Goal: Task Accomplishment & Management: Manage account settings

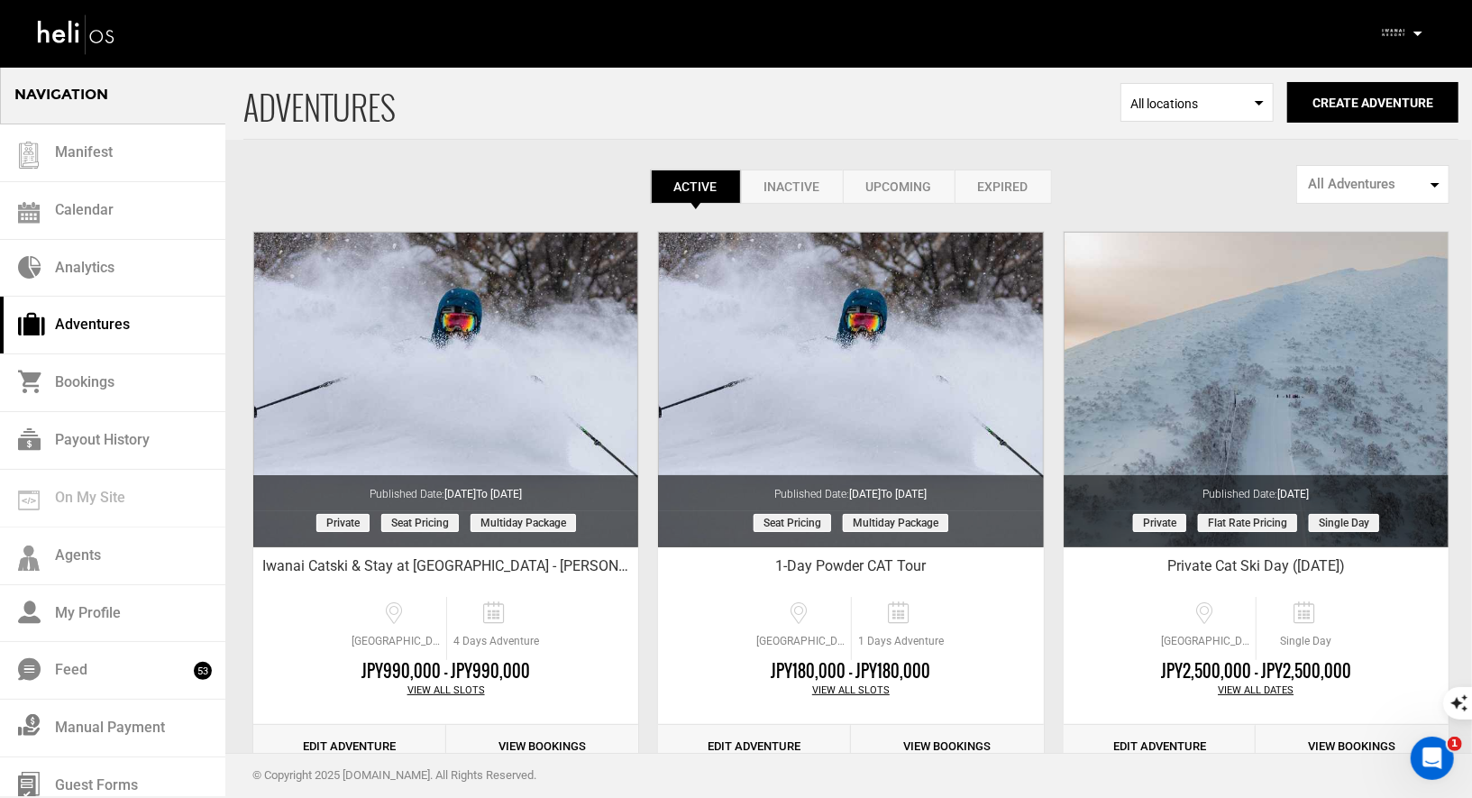
click at [1419, 18] on div "Complete Your Profile Account Settings Change Password Logout" at bounding box center [1403, 32] width 65 height 35
click at [1411, 36] on p at bounding box center [1416, 33] width 11 height 21
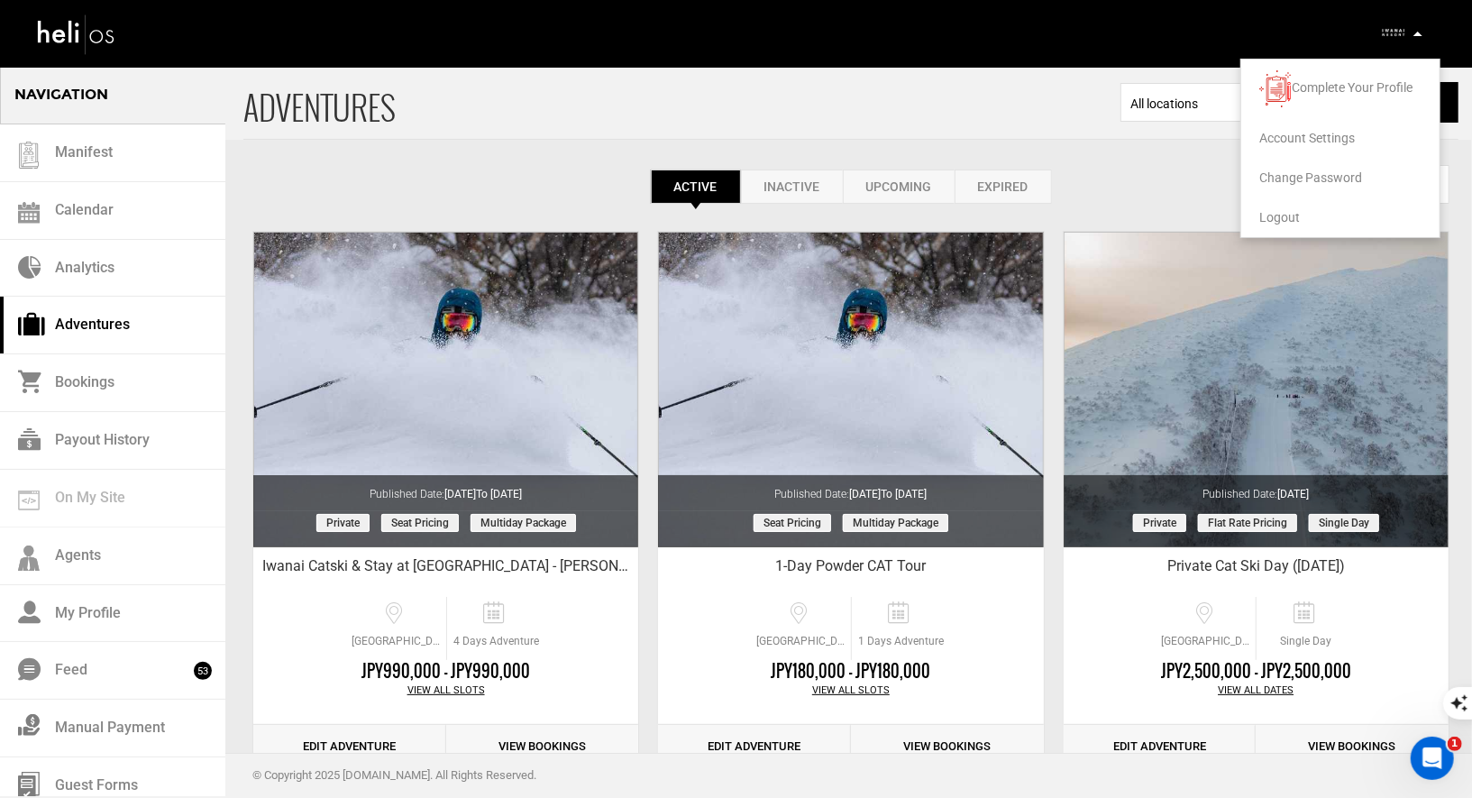
click at [1260, 215] on span "Logout" at bounding box center [1279, 217] width 41 height 14
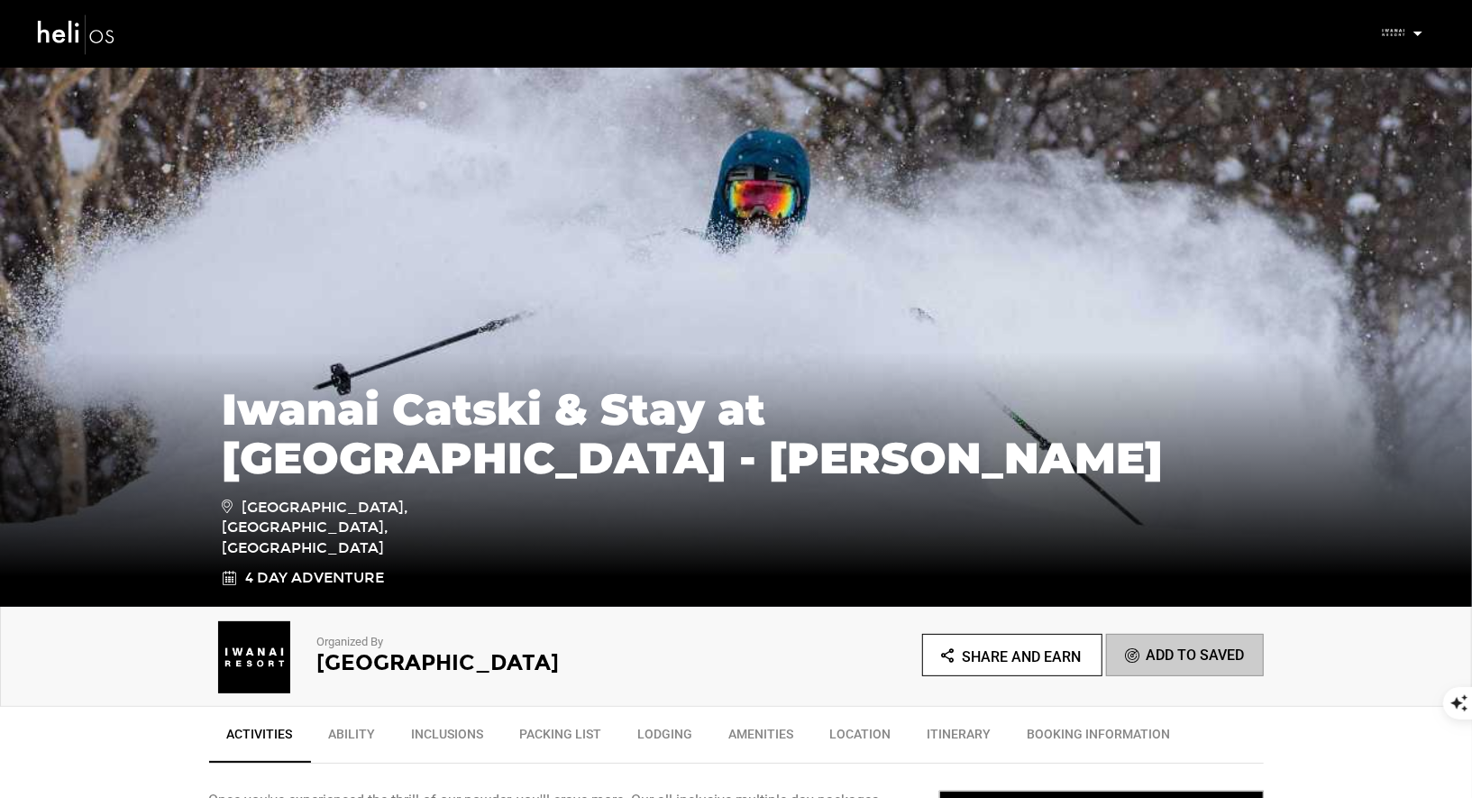
click at [1412, 32] on p at bounding box center [1416, 33] width 11 height 21
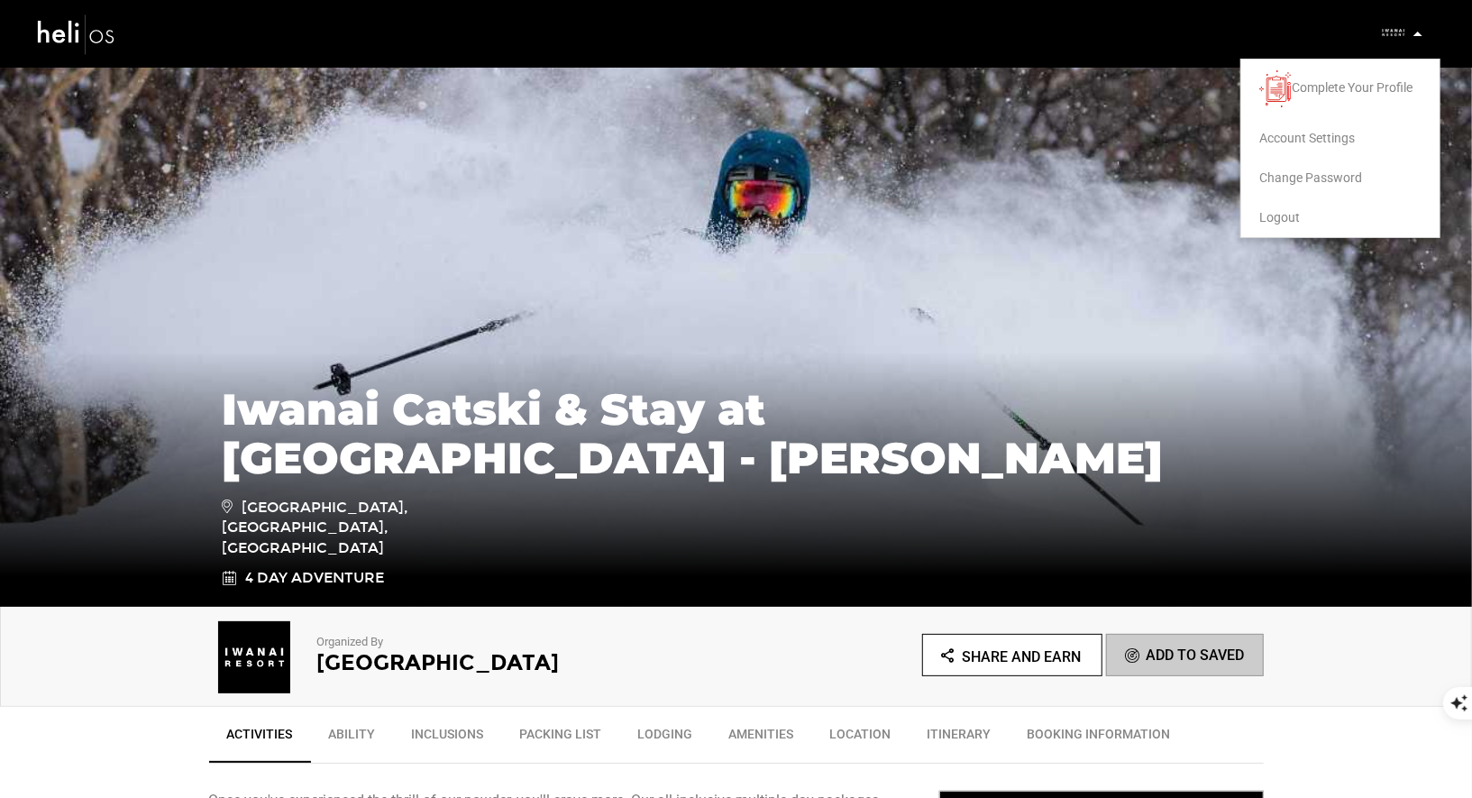
click at [1279, 214] on span "Logout" at bounding box center [1279, 217] width 41 height 14
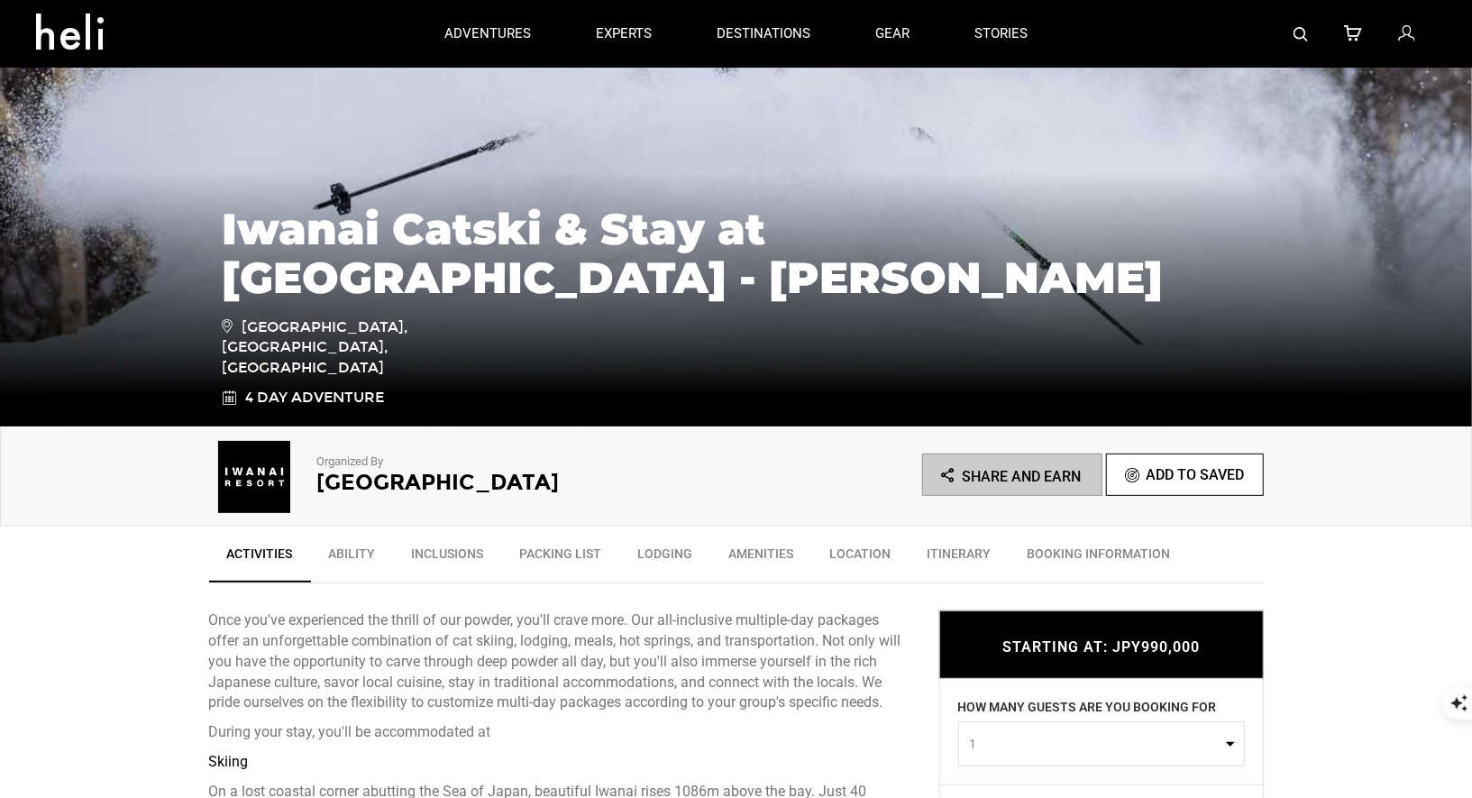
scroll to position [571, 0]
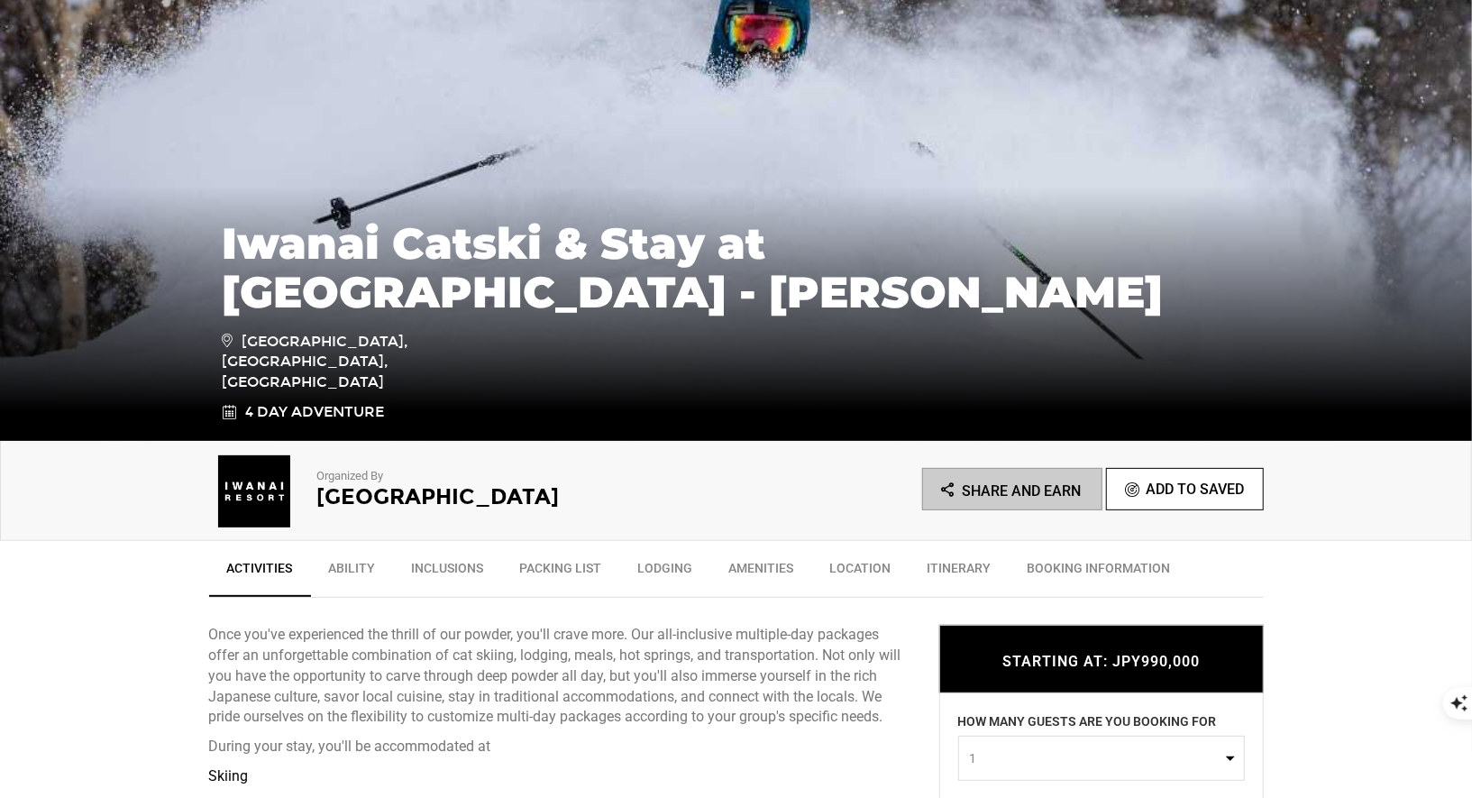
scroll to position [584, 0]
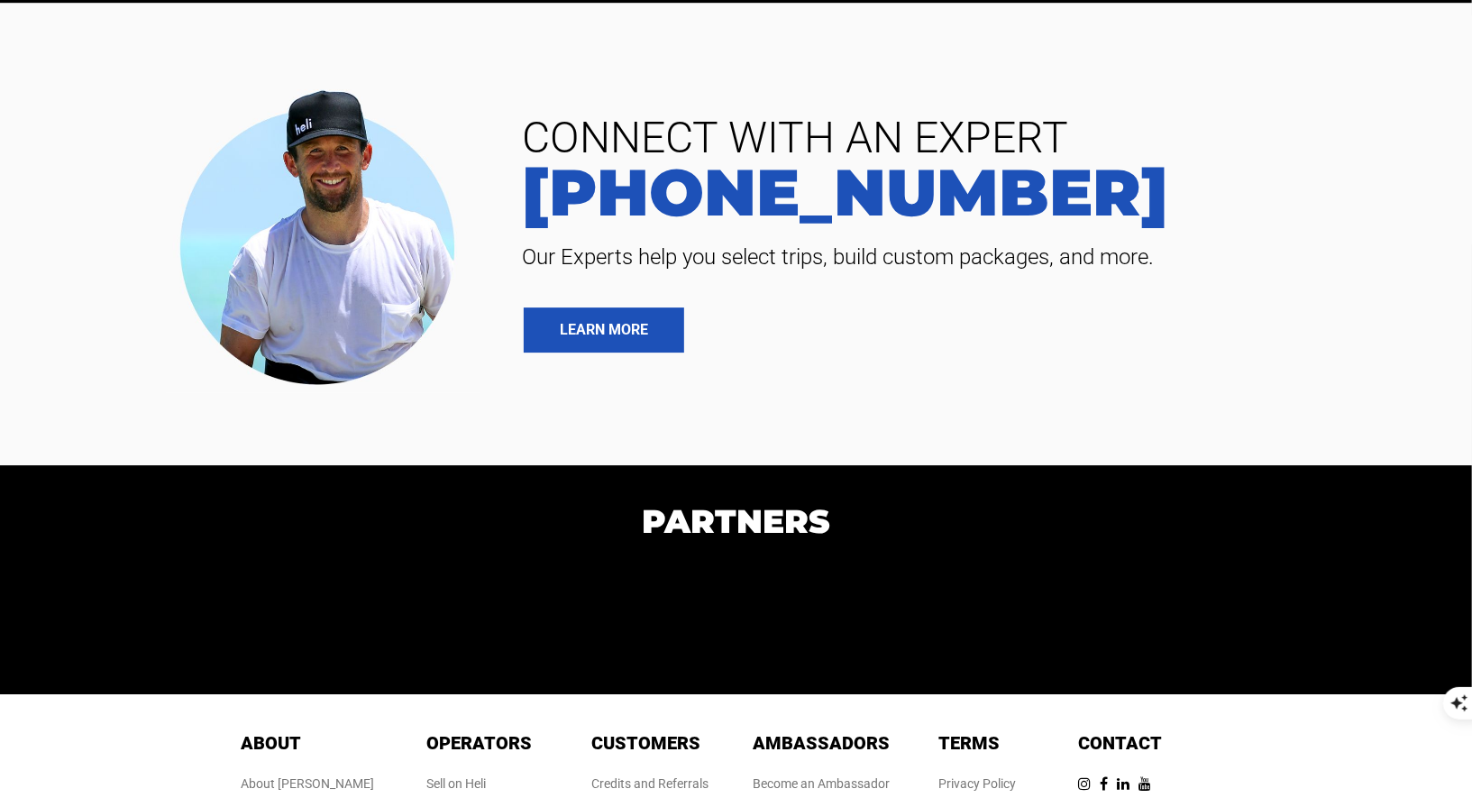
scroll to position [4188, 0]
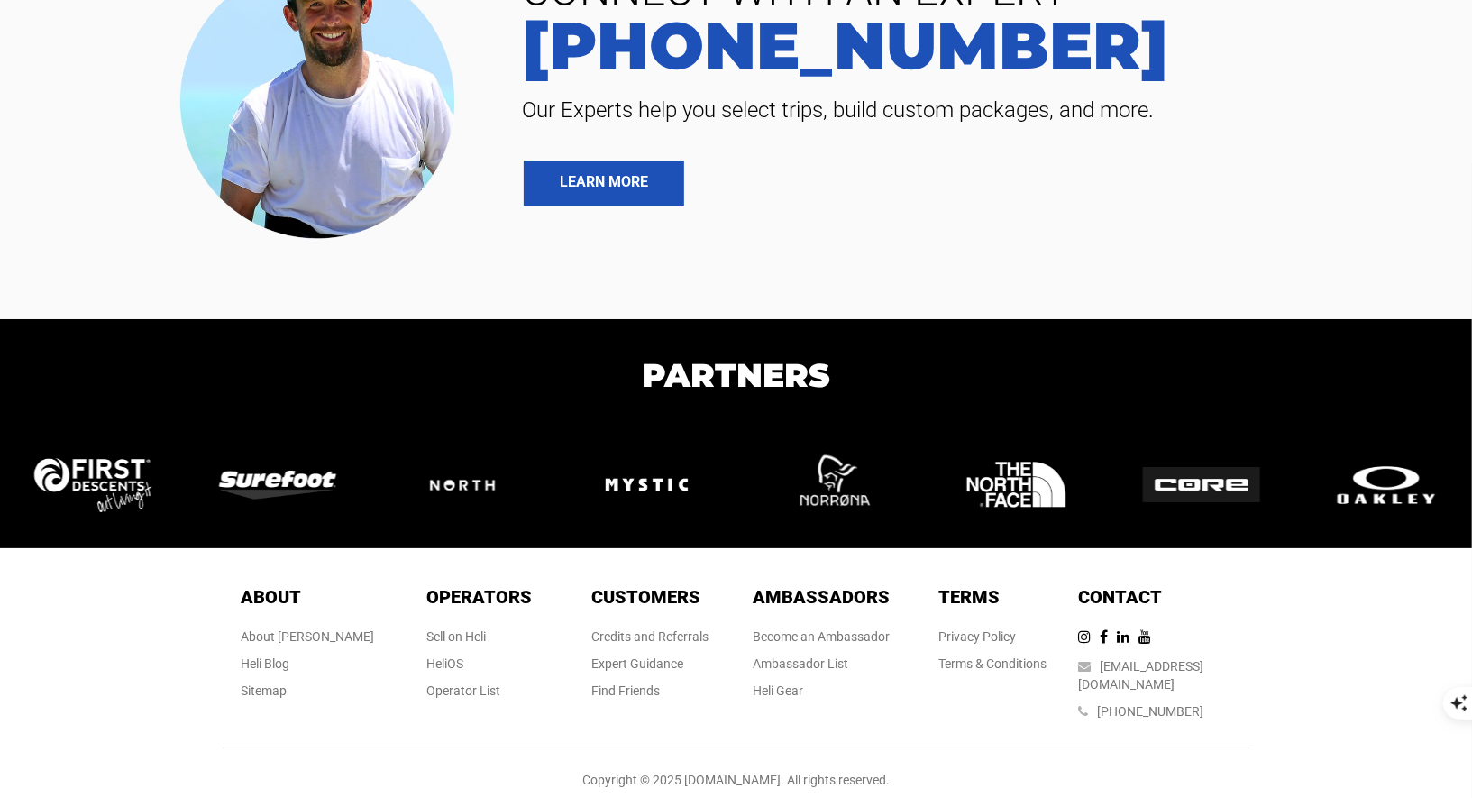
click at [805, 599] on span "Ambassadors" at bounding box center [821, 597] width 137 height 22
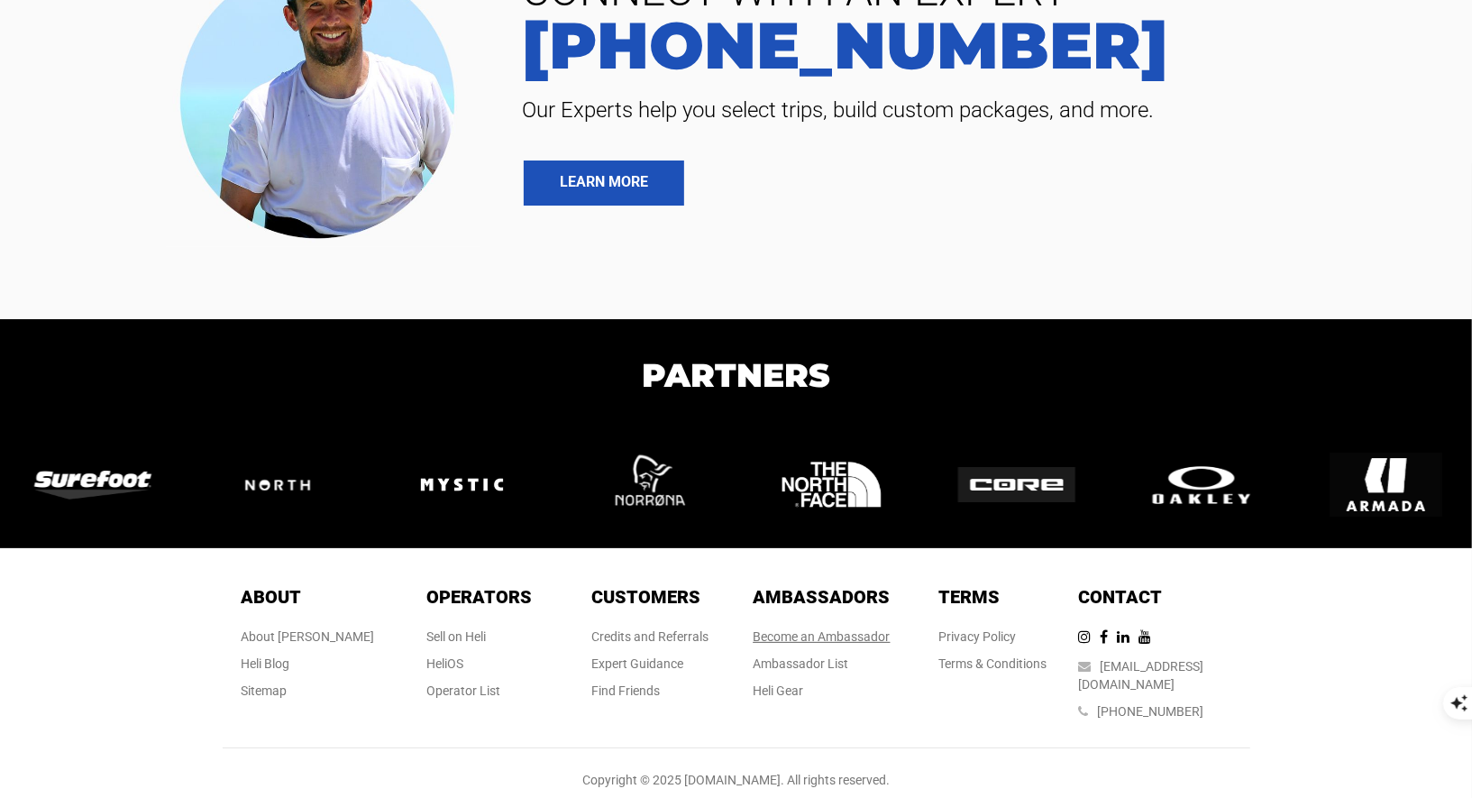
click at [805, 634] on link "Become an Ambassador" at bounding box center [821, 636] width 137 height 14
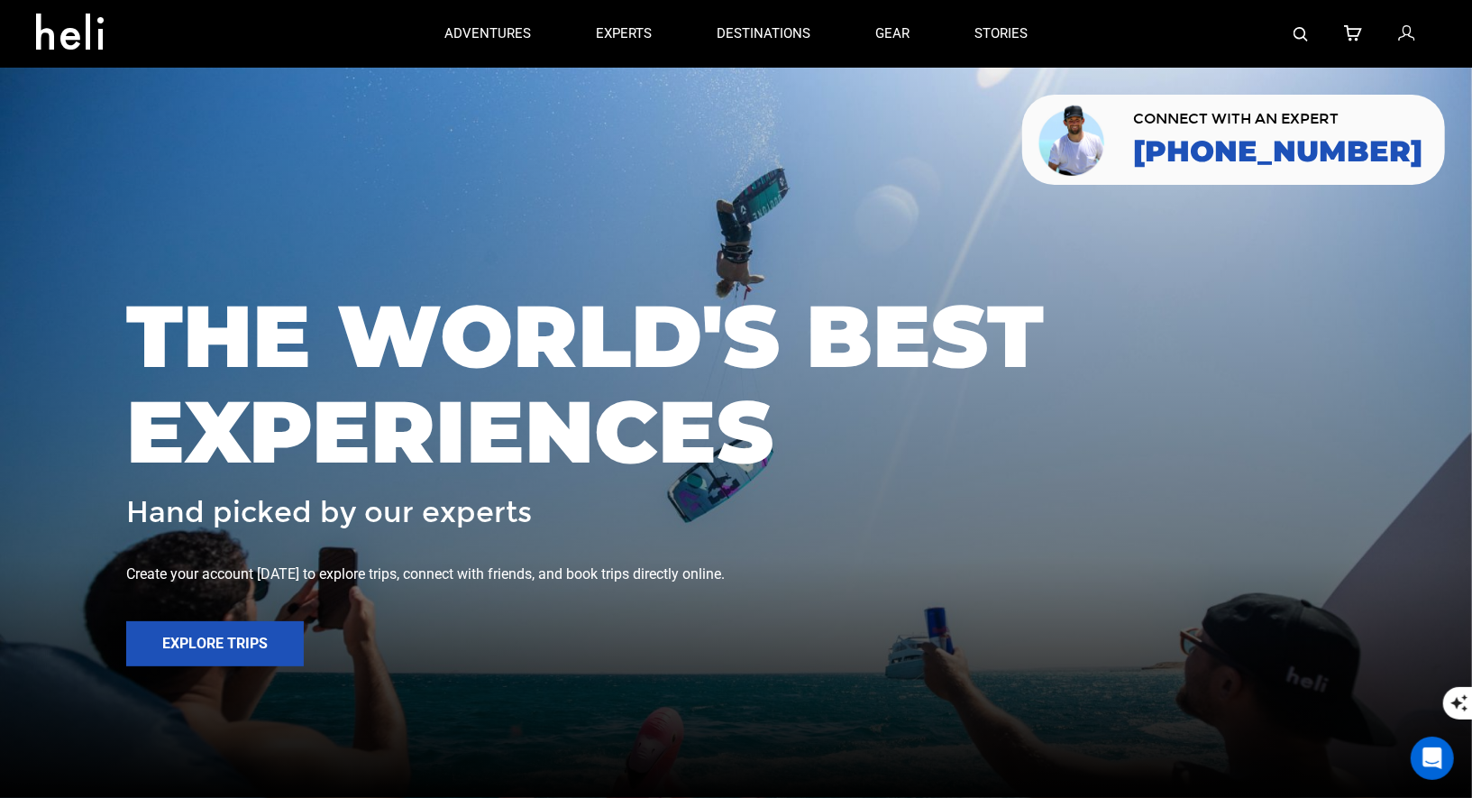
click at [1400, 34] on icon at bounding box center [1406, 34] width 16 height 23
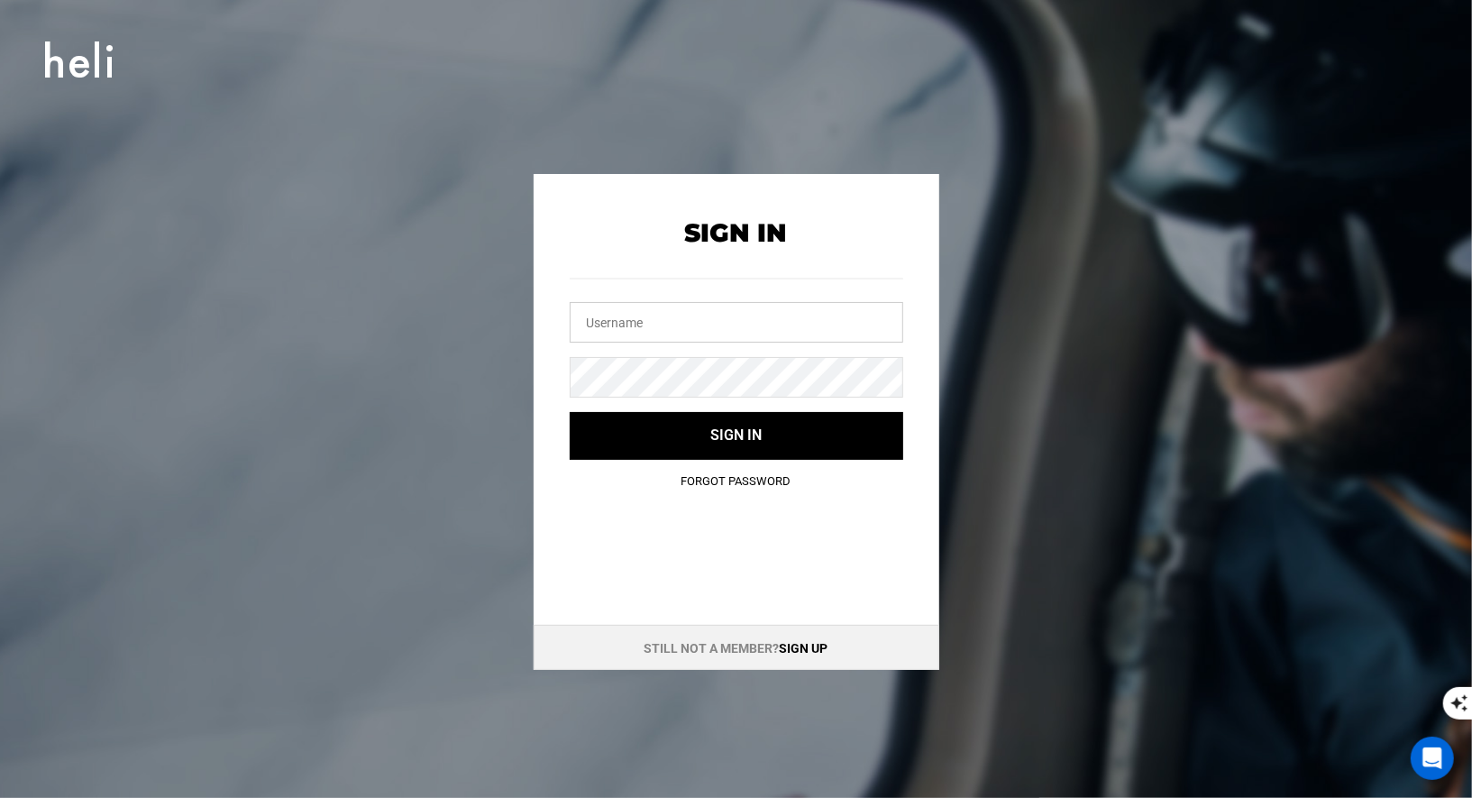
type input "[EMAIL_ADDRESS][DOMAIN_NAME]"
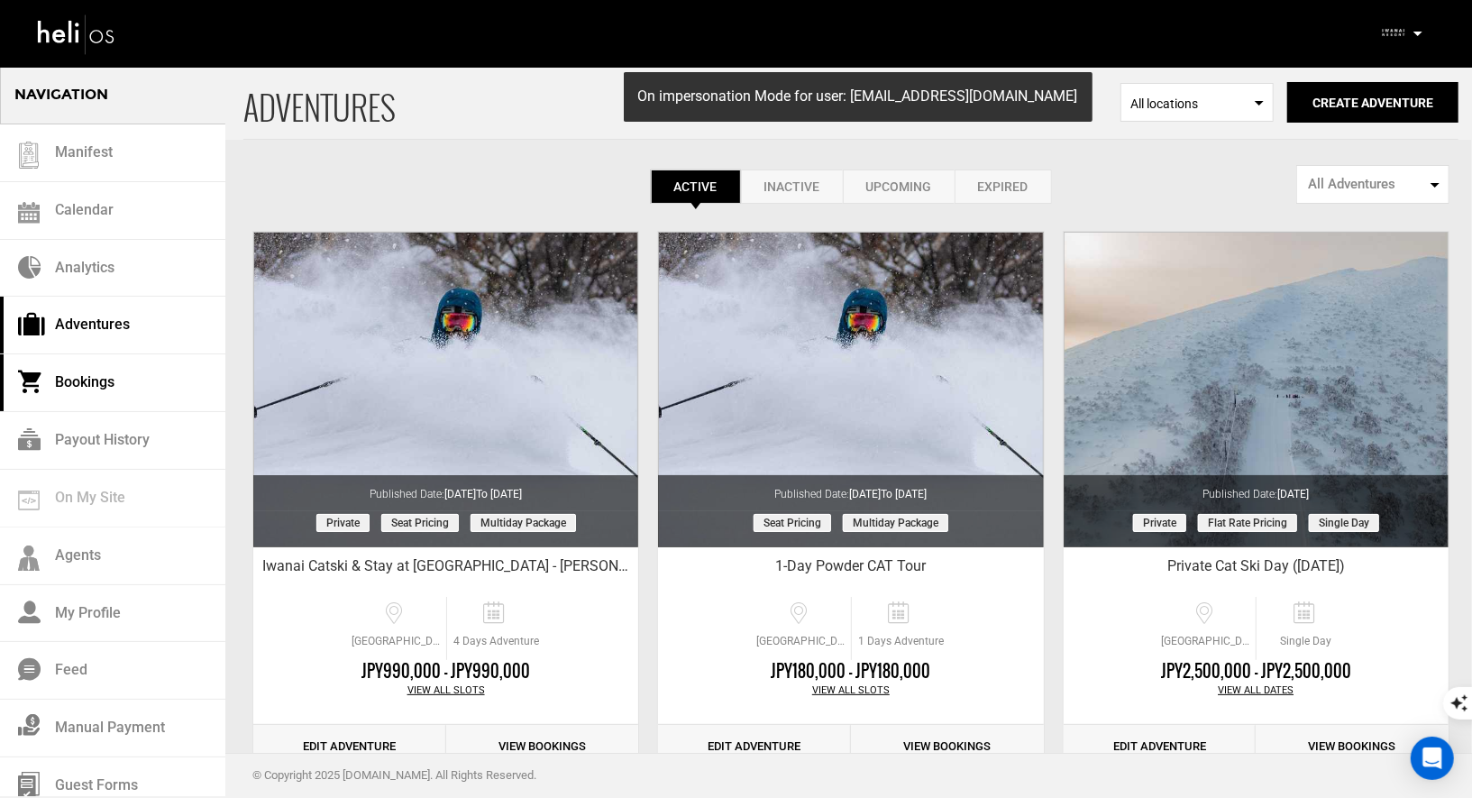
click at [81, 388] on link "Bookings" at bounding box center [112, 383] width 225 height 58
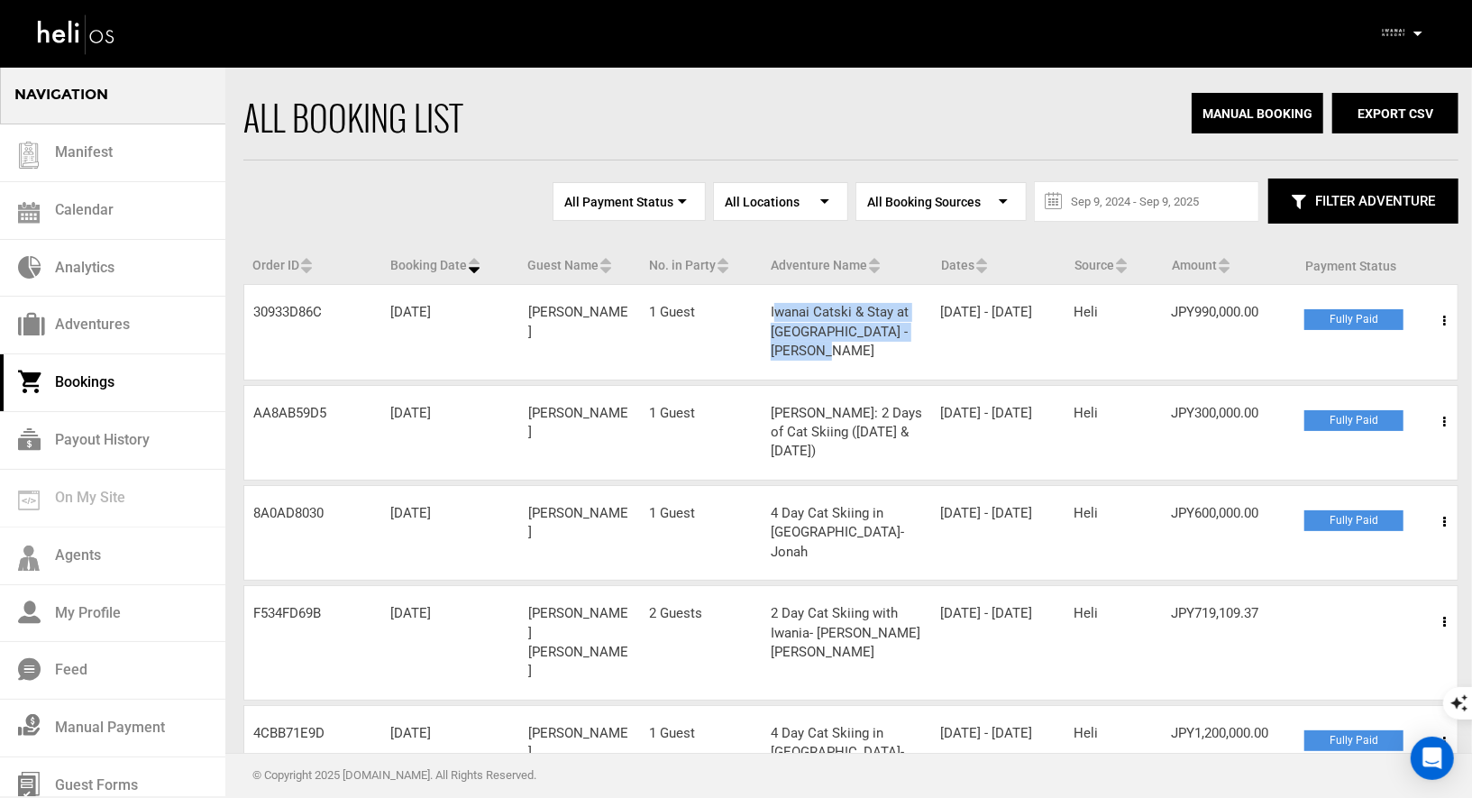
drag, startPoint x: 841, startPoint y: 348, endPoint x: 771, endPoint y: 311, distance: 78.6
click at [771, 310] on div "Adventure Name Iwanai Catski & Stay at Raiden Resort - Phill Rosen" at bounding box center [846, 332] width 169 height 58
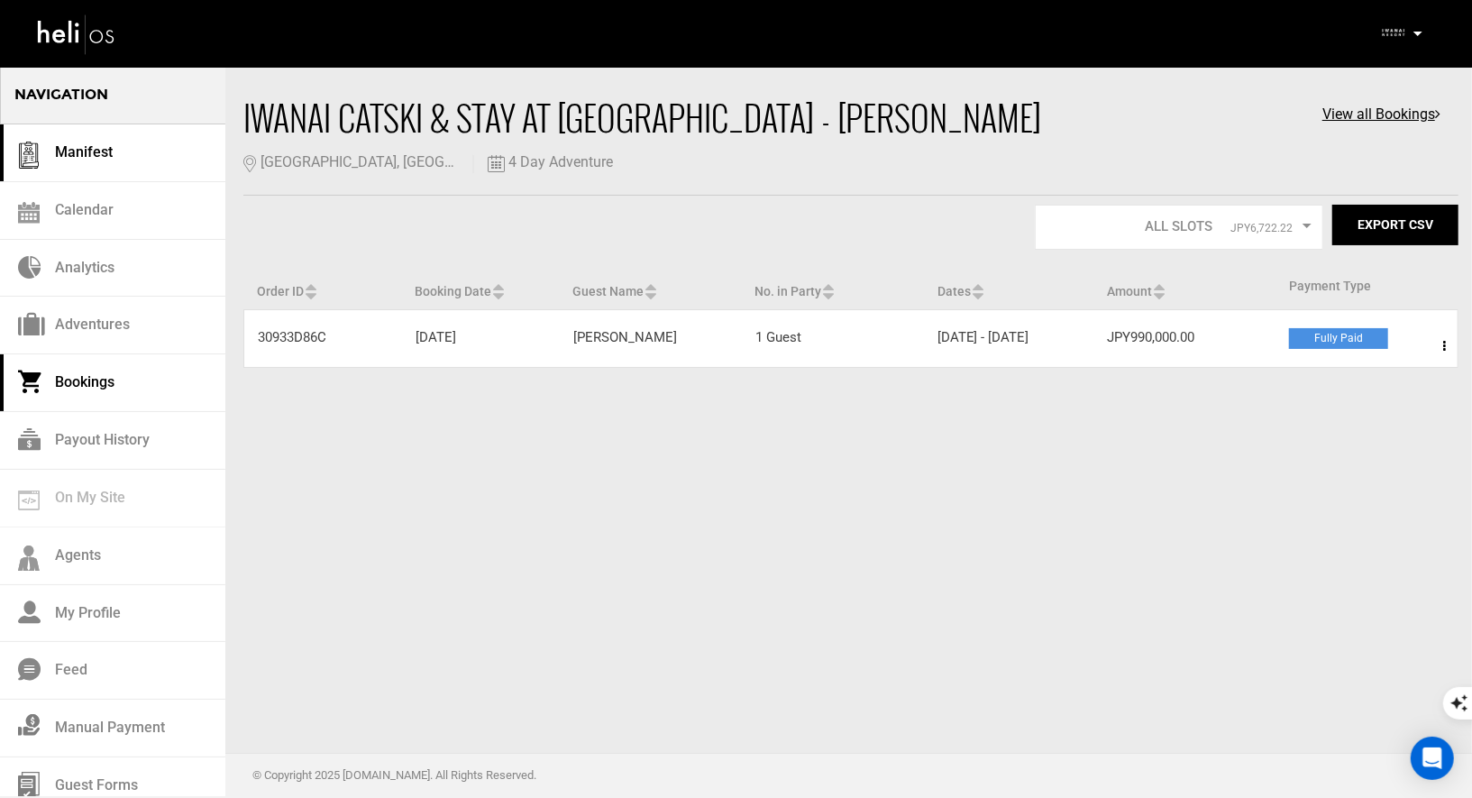
drag, startPoint x: 996, startPoint y: 98, endPoint x: 223, endPoint y: 148, distance: 774.8
click at [221, 148] on section "Navigation Manifest Calendar Analytics Adventures Bookings Payout History On My…" at bounding box center [736, 186] width 1472 height 372
copy section "Calendar Analytics Adventures Bookings Payout History On My Site Agents My Prof…"
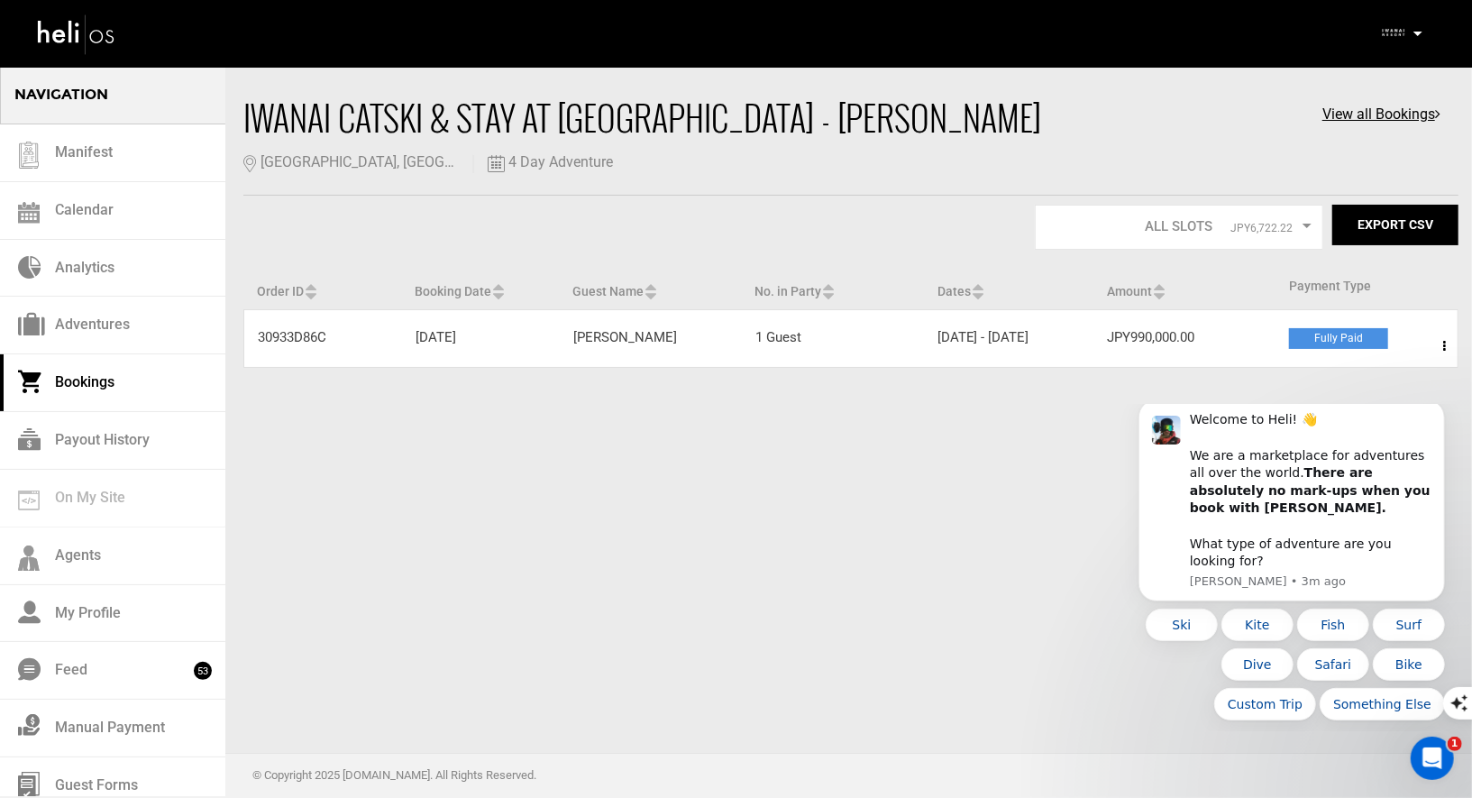
drag, startPoint x: 1209, startPoint y: 333, endPoint x: 1117, endPoint y: 334, distance: 91.0
click at [1117, 334] on div "Amount JPY990,000.00" at bounding box center [1184, 337] width 182 height 19
click at [1263, 326] on div "Order ID 30933D86C Booking Date Sep 9, 2025 Guest Name Phill Rosen No. in Party…" at bounding box center [850, 338] width 1215 height 59
click at [1248, 337] on div "Amount JPY990,000.00" at bounding box center [1184, 337] width 182 height 19
click at [1435, 338] on span at bounding box center [1444, 346] width 23 height 45
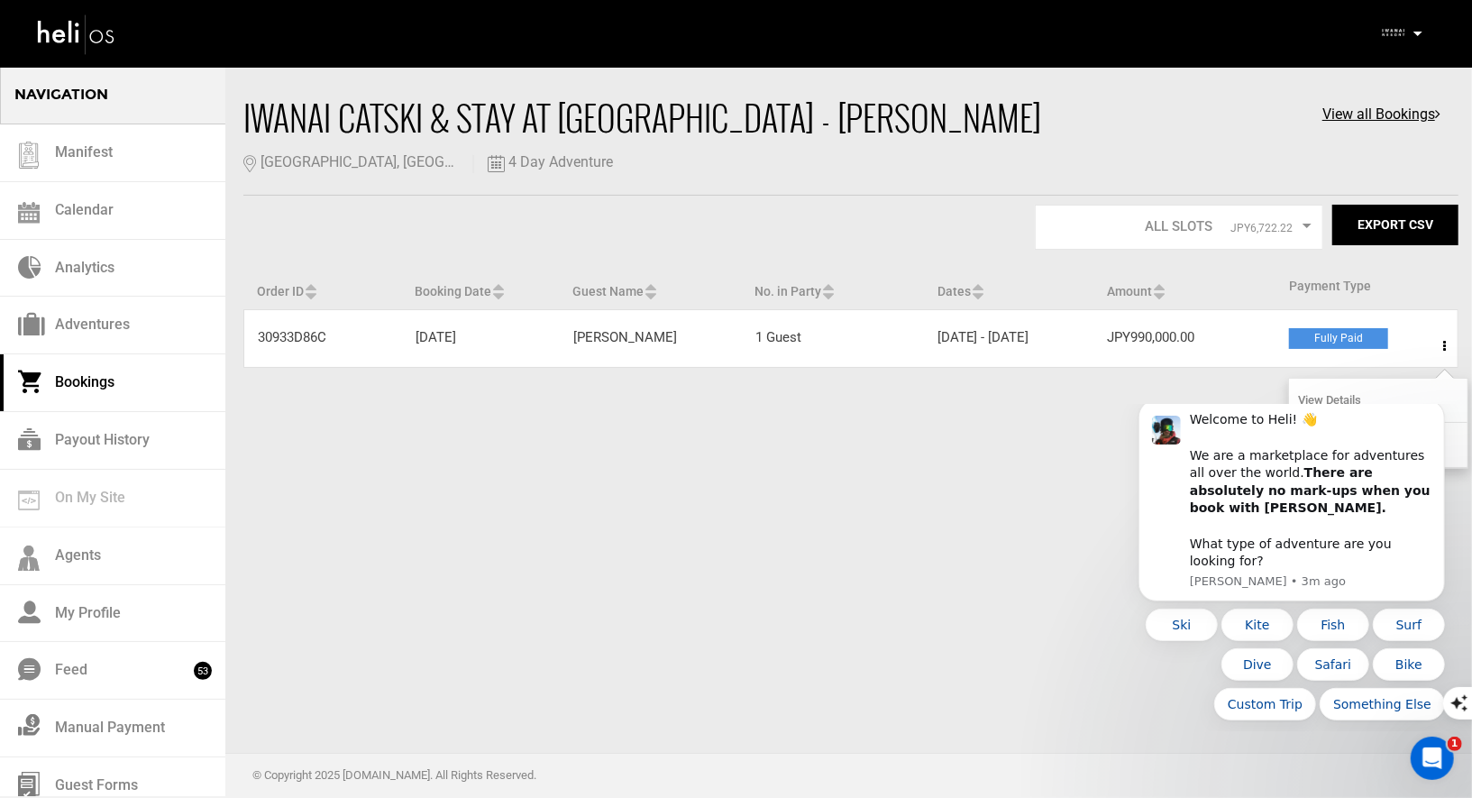
click at [1346, 399] on link "View Details" at bounding box center [1378, 401] width 178 height 45
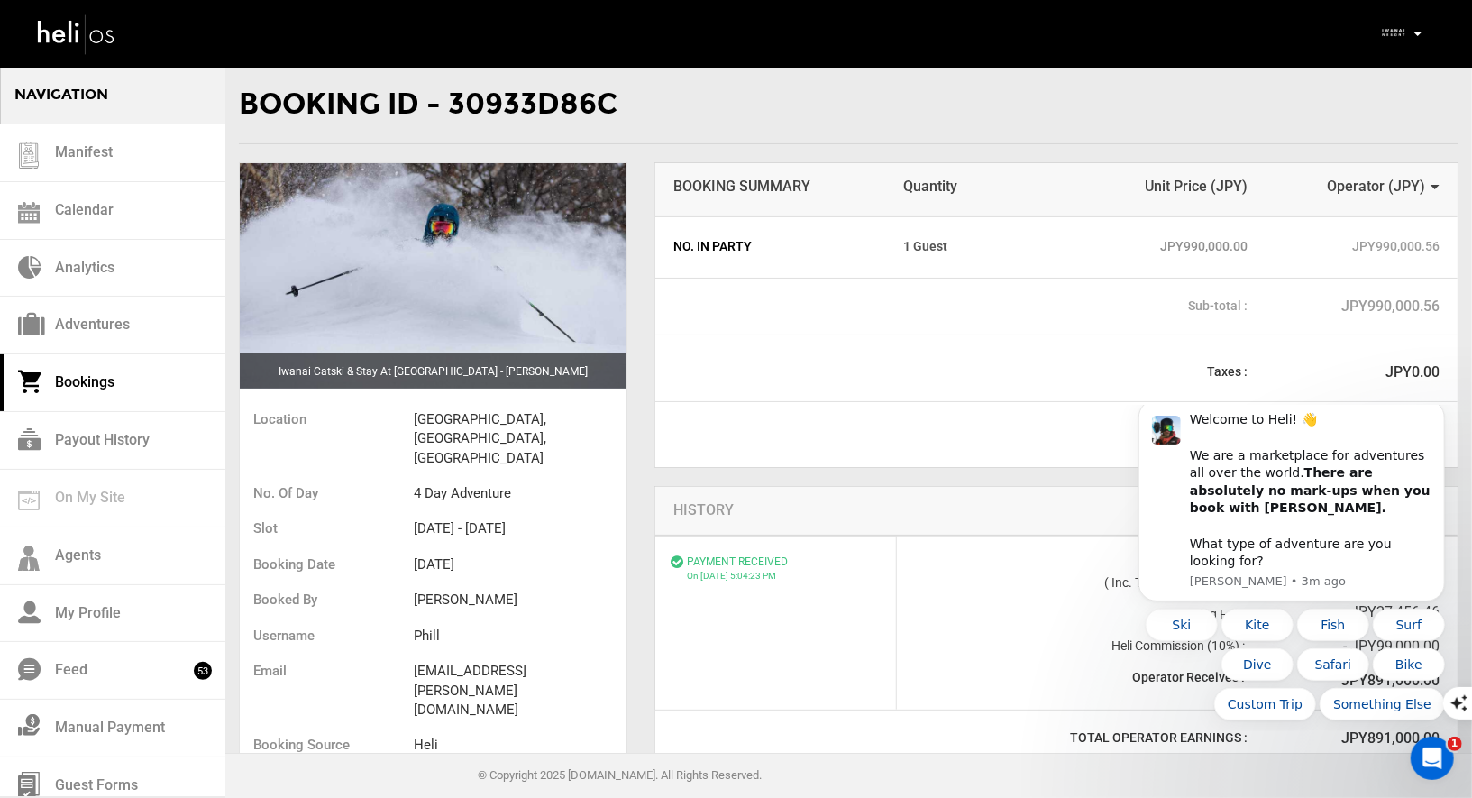
click at [1365, 183] on span "Operator ( JPY )" at bounding box center [1376, 186] width 98 height 17
click at [1338, 225] on span "JPY" at bounding box center [1343, 225] width 23 height 14
click at [1227, 183] on span "Unit Price (JPY)" at bounding box center [1152, 187] width 192 height 21
click at [1446, 415] on button "Dismiss notification" at bounding box center [1438, 403] width 23 height 23
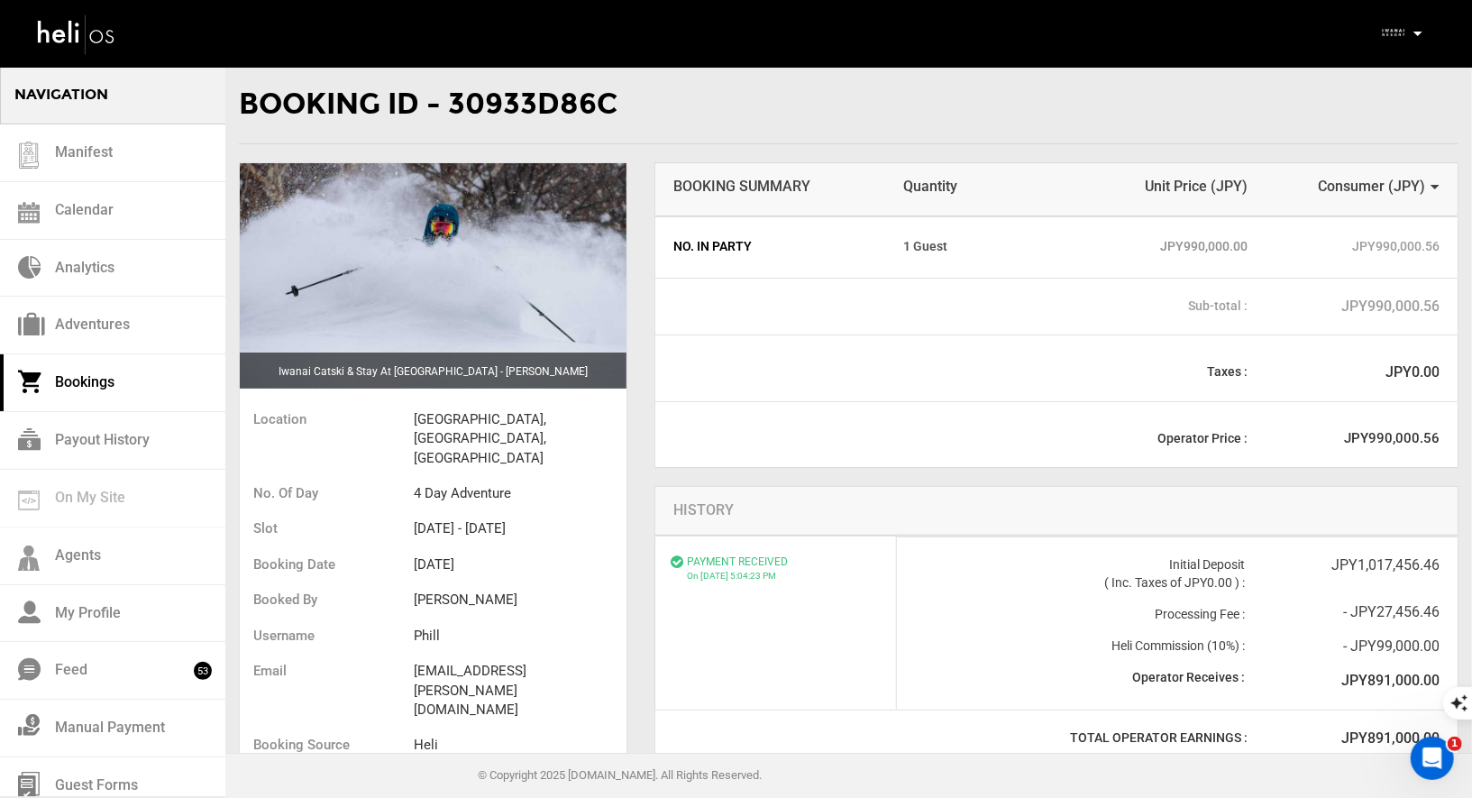
click at [1415, 29] on p at bounding box center [1416, 33] width 11 height 21
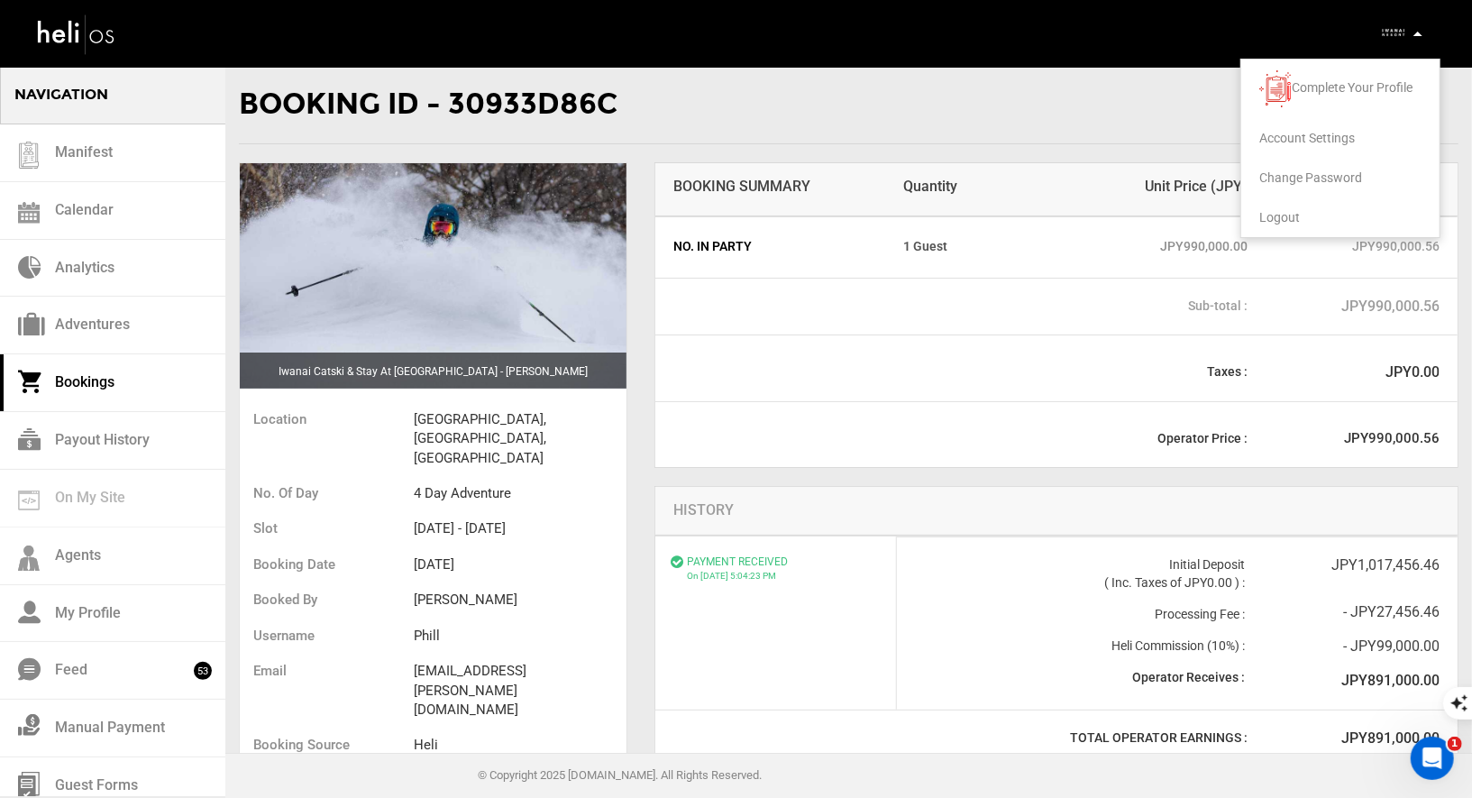
click at [1280, 215] on span "Logout" at bounding box center [1279, 217] width 41 height 14
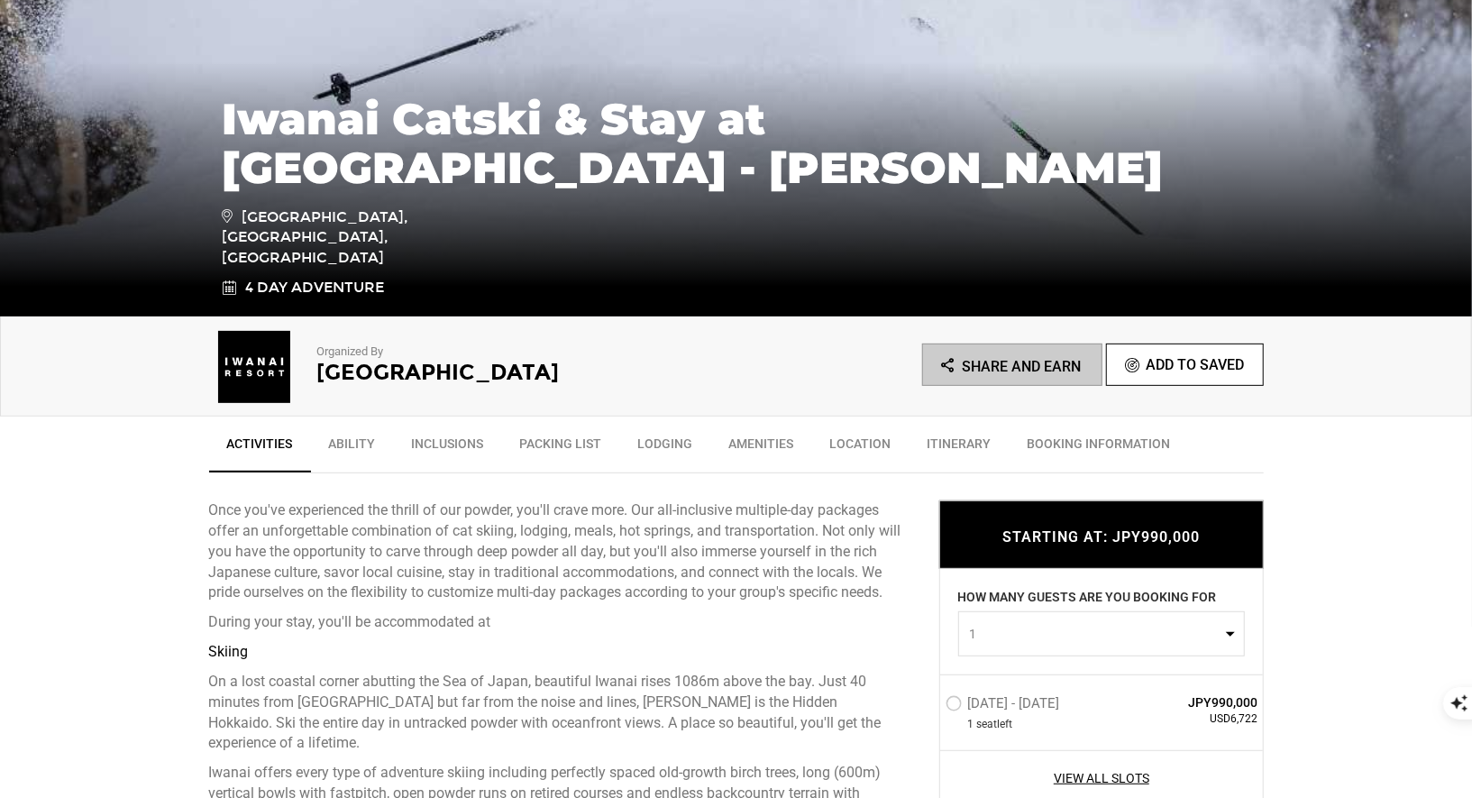
scroll to position [551, 0]
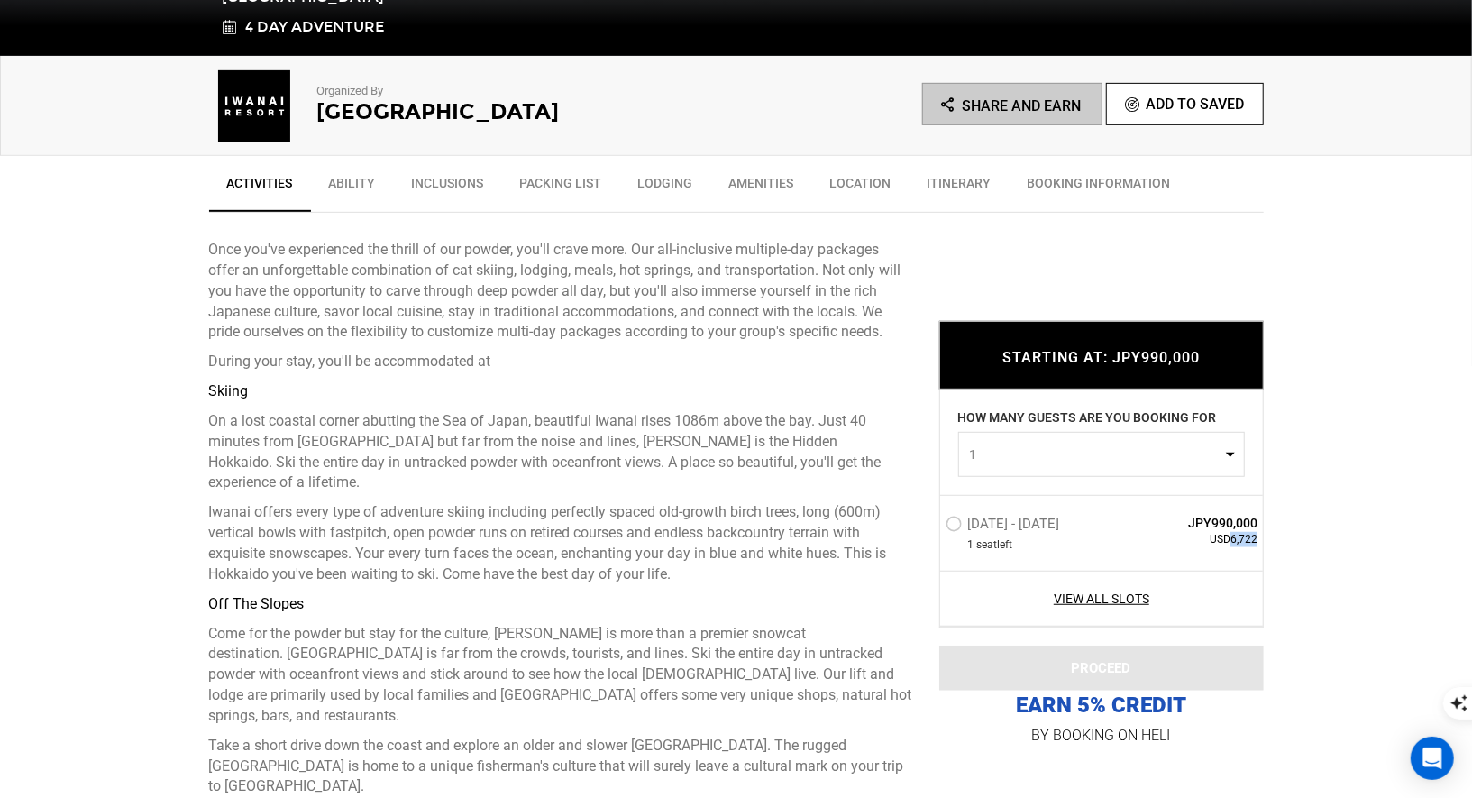
drag, startPoint x: 1257, startPoint y: 542, endPoint x: 1233, endPoint y: 543, distance: 24.4
click at [1233, 543] on span "USD6,722" at bounding box center [1192, 539] width 131 height 15
copy span "6,722"
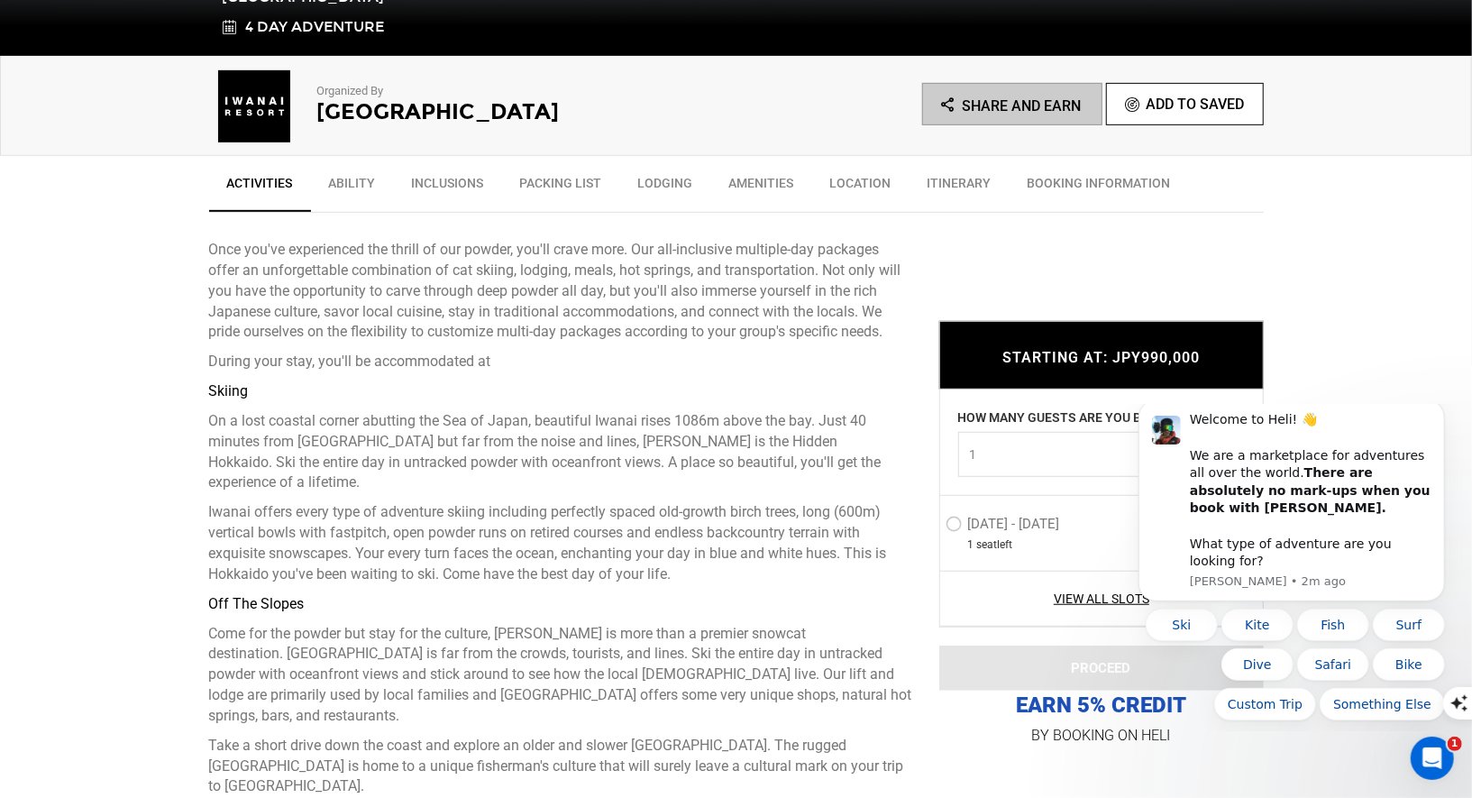
scroll to position [0, 0]
